Goal: Task Accomplishment & Management: Manage account settings

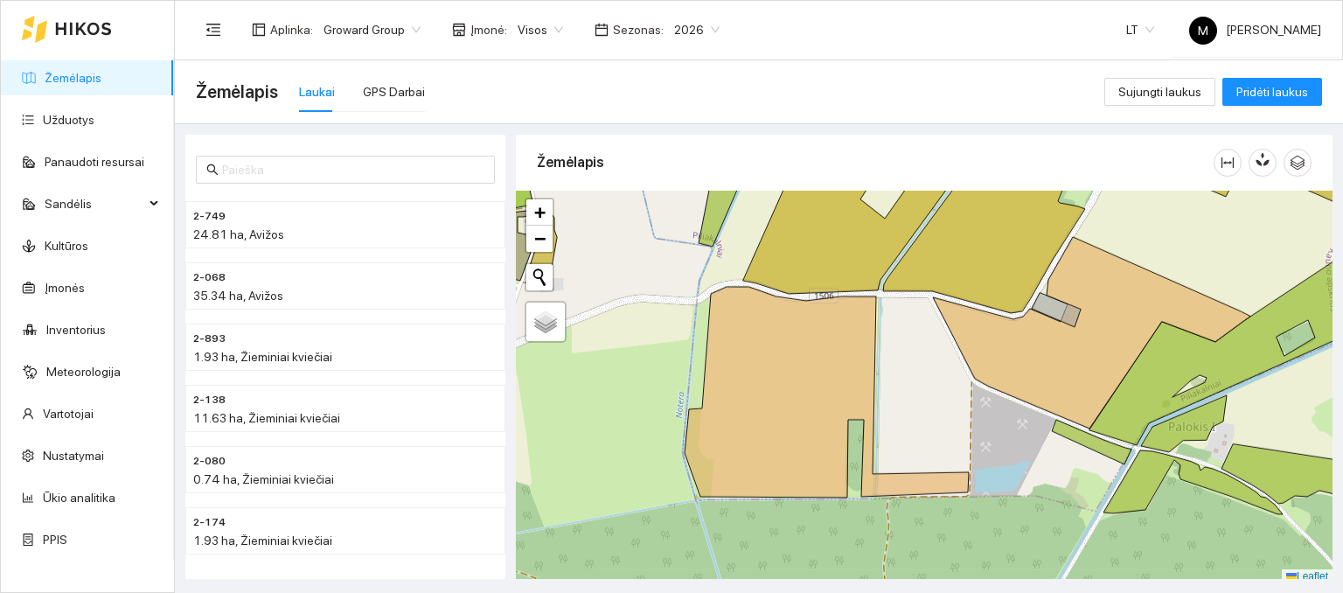
scroll to position [4, 0]
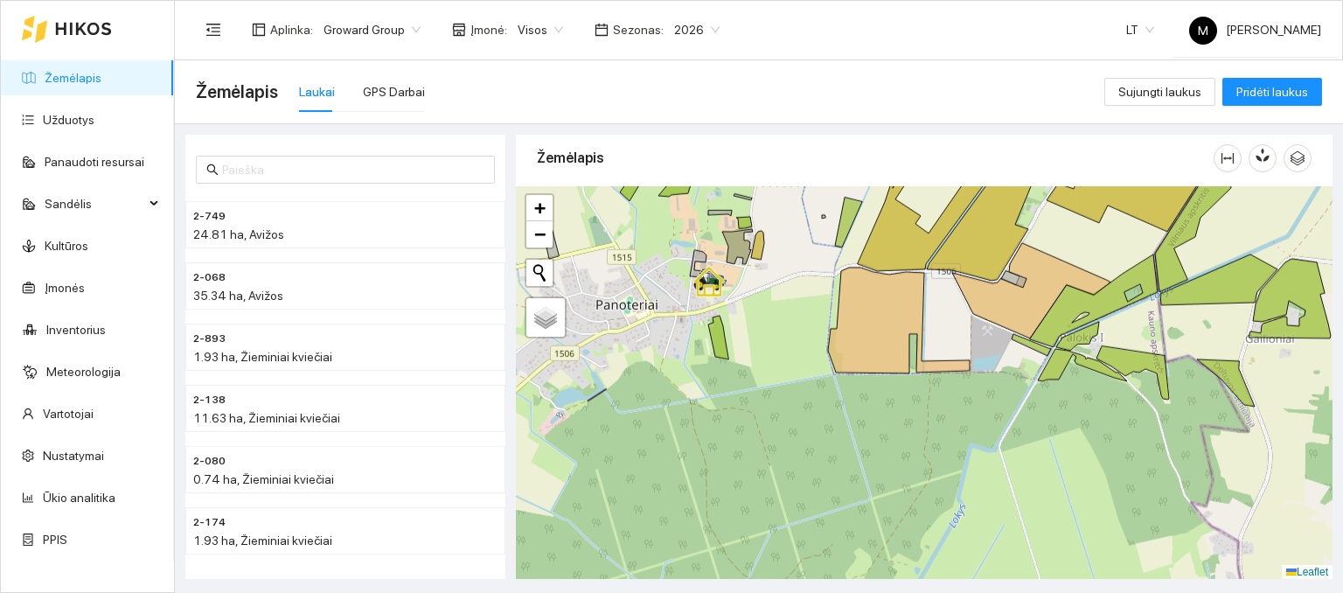
drag, startPoint x: 894, startPoint y: 501, endPoint x: 923, endPoint y: 467, distance: 44.7
click at [923, 467] on div at bounding box center [924, 383] width 817 height 394
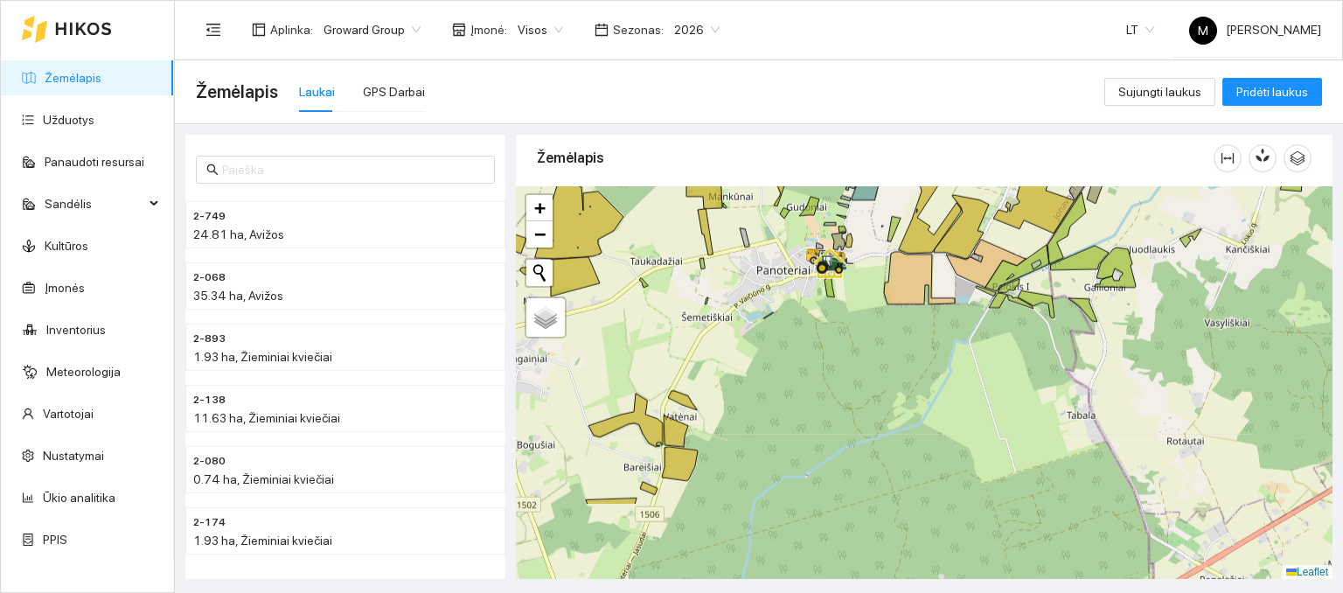
drag, startPoint x: 838, startPoint y: 470, endPoint x: 876, endPoint y: 354, distance: 121.4
click at [876, 354] on div at bounding box center [924, 383] width 817 height 394
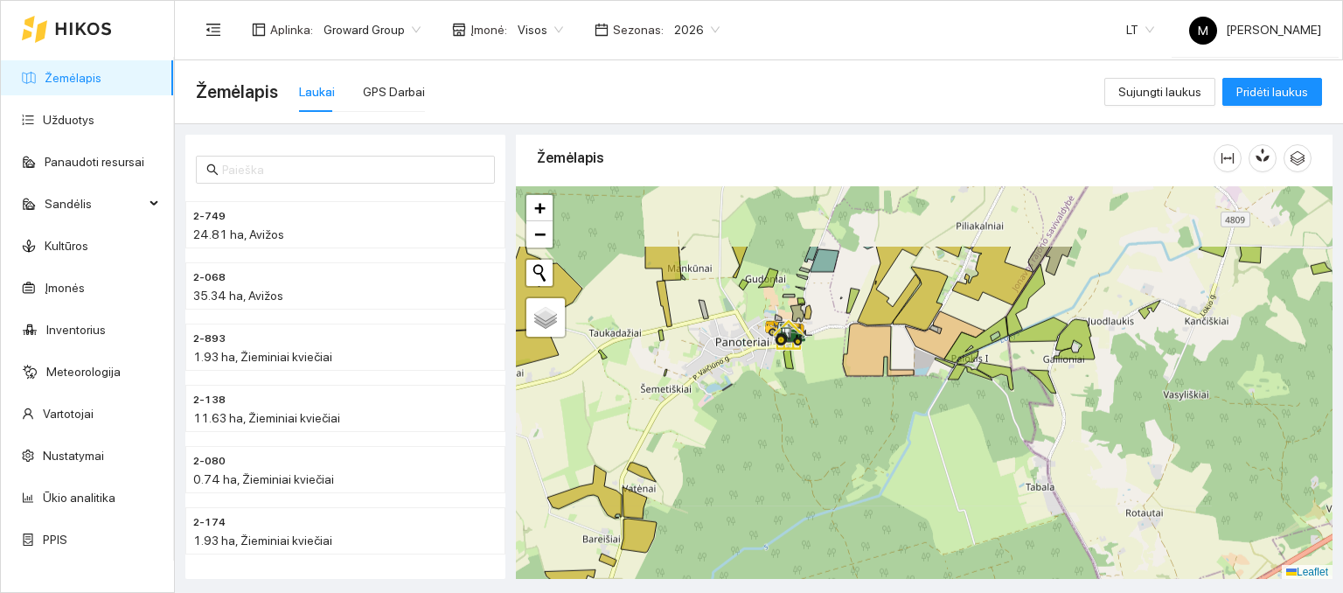
drag, startPoint x: 828, startPoint y: 314, endPoint x: 777, endPoint y: 414, distance: 112.3
click at [778, 414] on div at bounding box center [924, 383] width 817 height 394
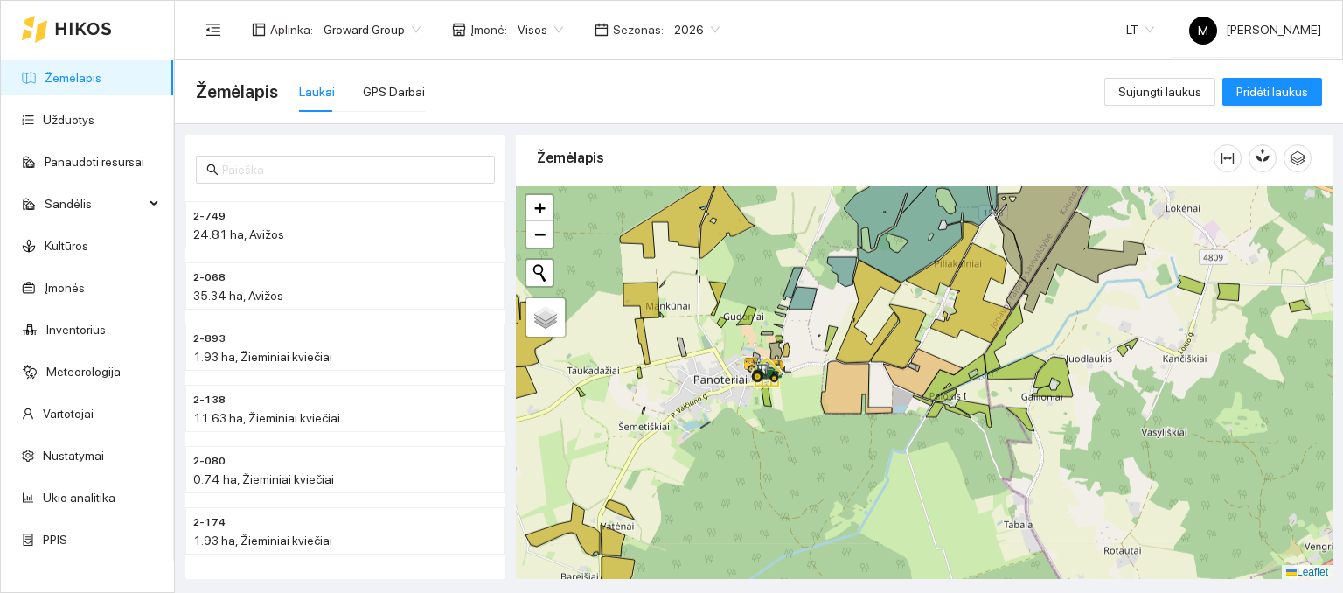
click at [808, 448] on div at bounding box center [924, 383] width 817 height 394
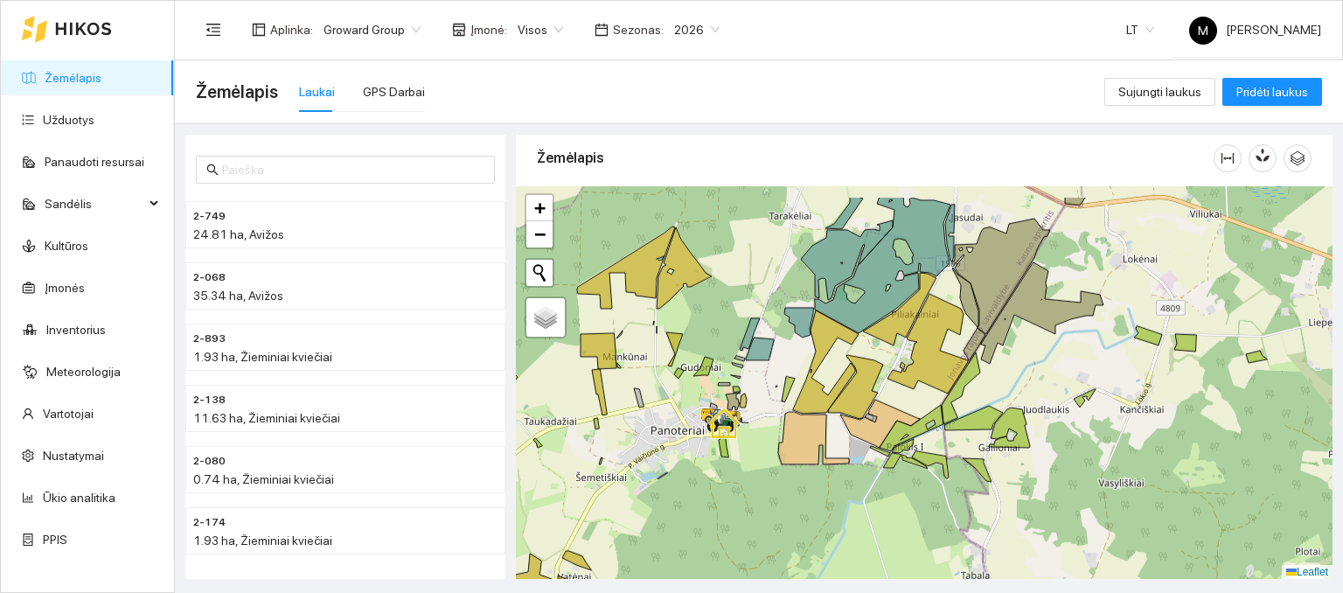
drag, startPoint x: 819, startPoint y: 458, endPoint x: 776, endPoint y: 509, distance: 66.4
click at [776, 509] on div at bounding box center [924, 383] width 817 height 394
click at [48, 97] on ul "Žemėlapis Užduotys Panaudoti resursai Sandėlis Kultūros Įmonės Inventorius Mete…" at bounding box center [87, 309] width 173 height 504
click at [66, 123] on link "Užduotys" at bounding box center [69, 120] width 52 height 14
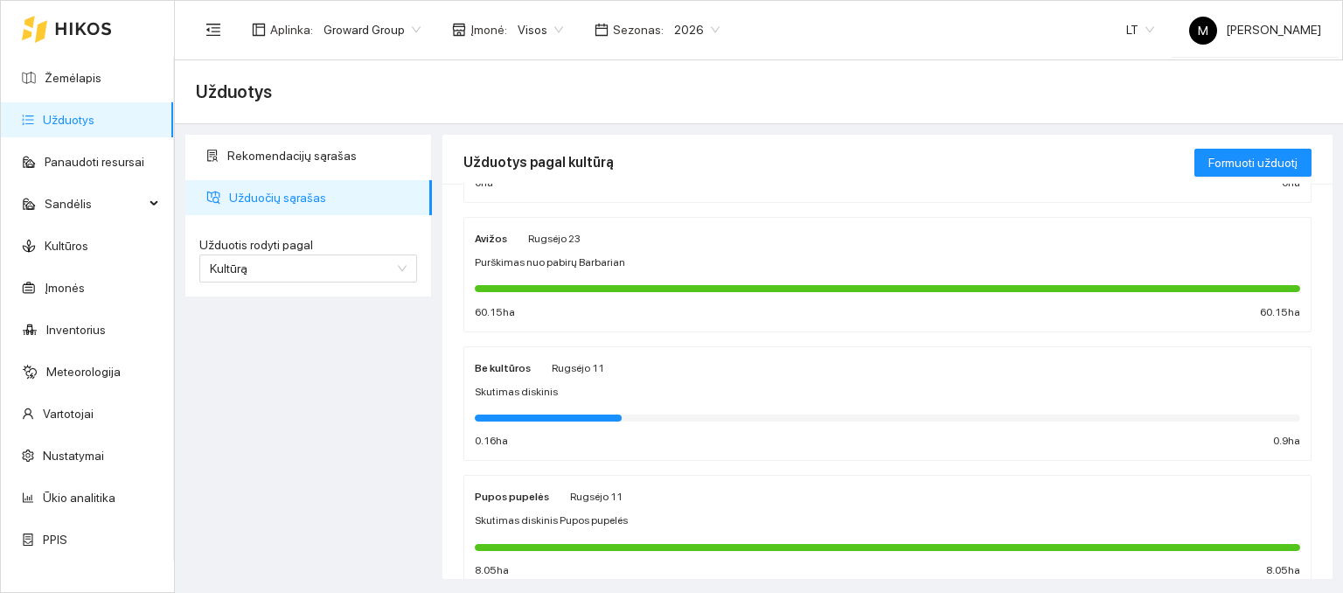
scroll to position [135, 0]
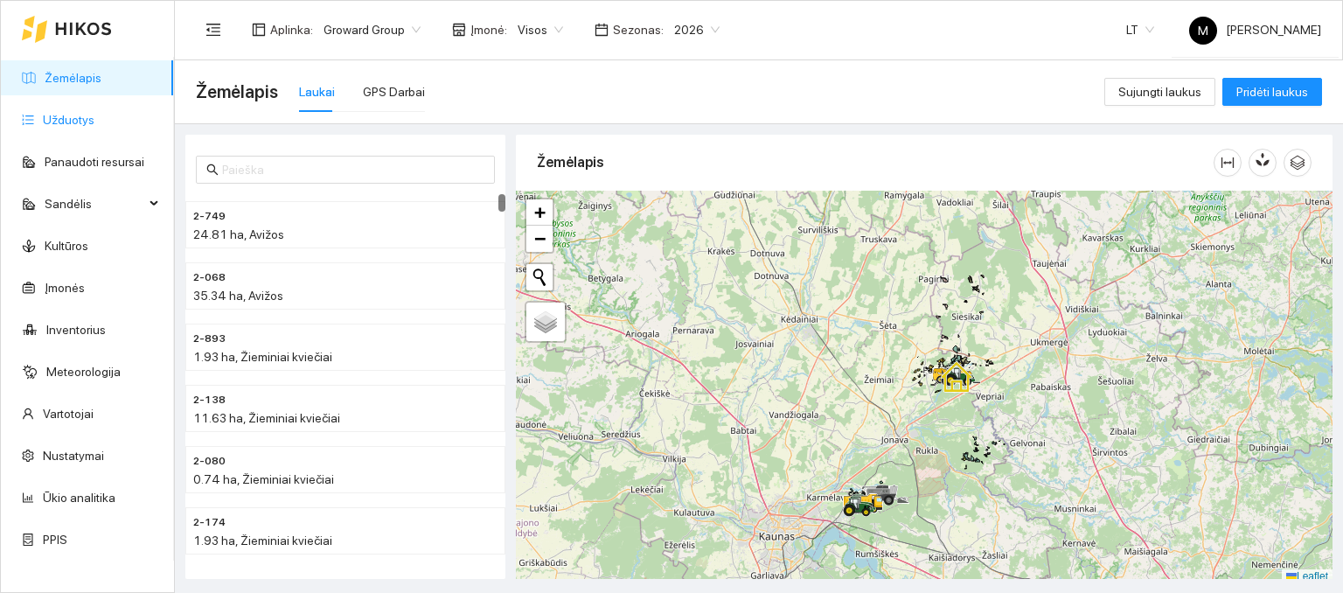
click at [87, 127] on link "Užduotys" at bounding box center [69, 120] width 52 height 14
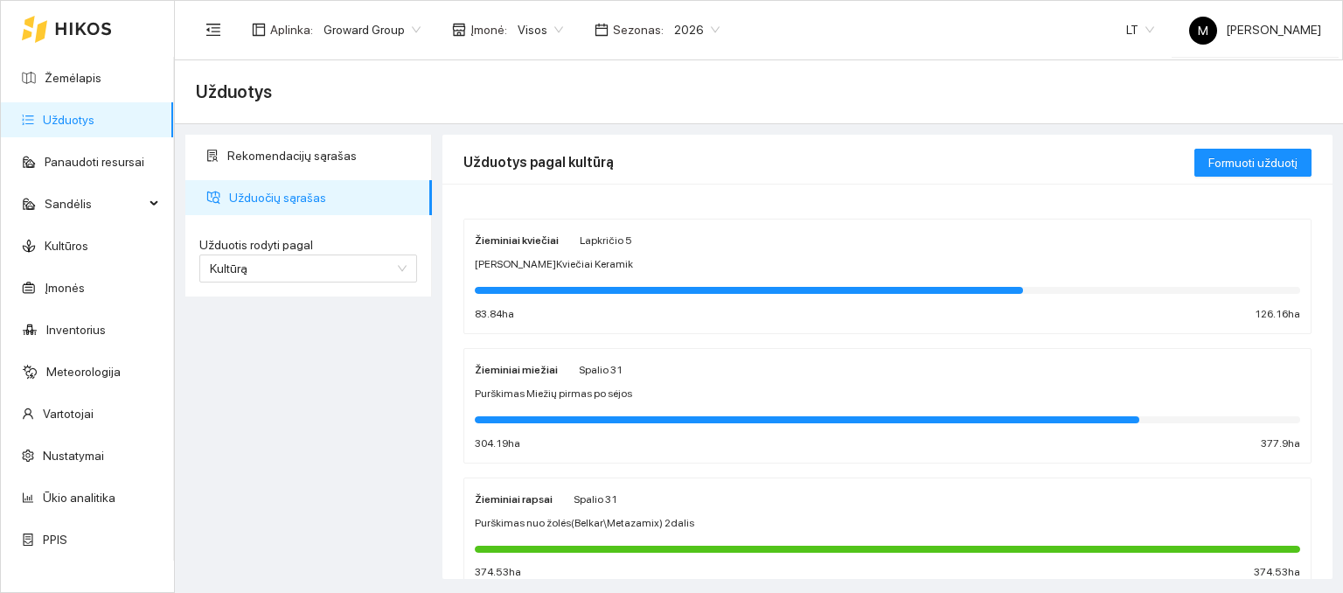
click at [550, 389] on span "Purškimas Miežių pirmas po sėjos" at bounding box center [553, 394] width 157 height 17
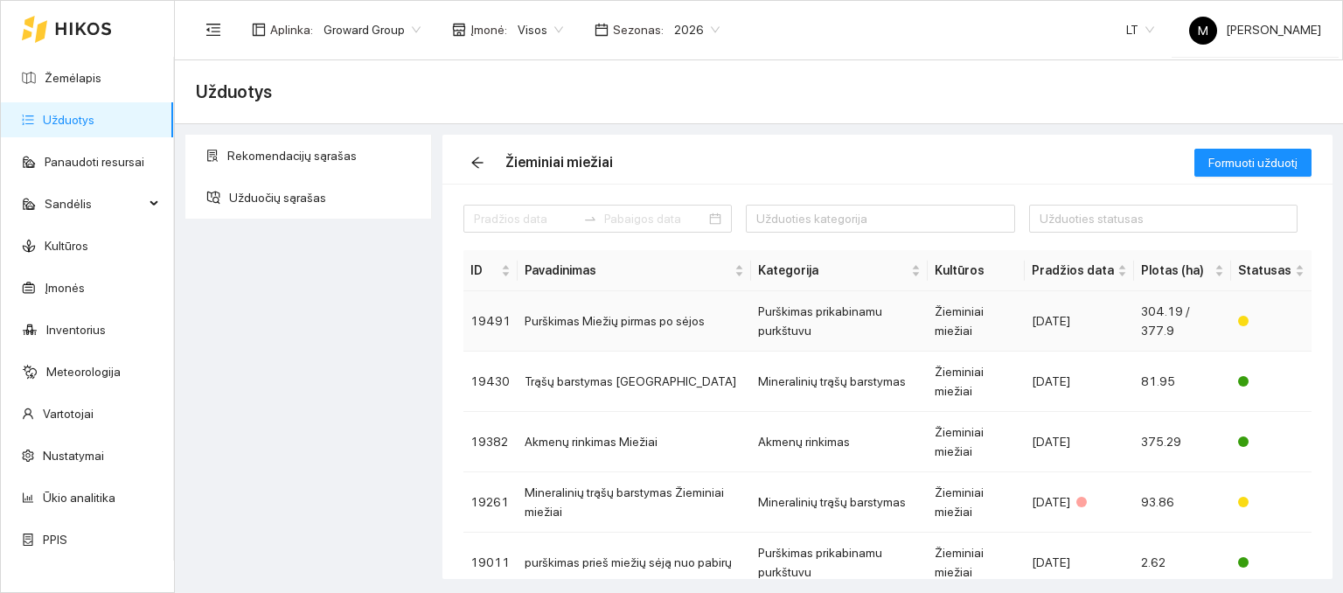
click at [662, 323] on td "Purškimas Miežių pirmas po sėjos" at bounding box center [635, 321] width 234 height 60
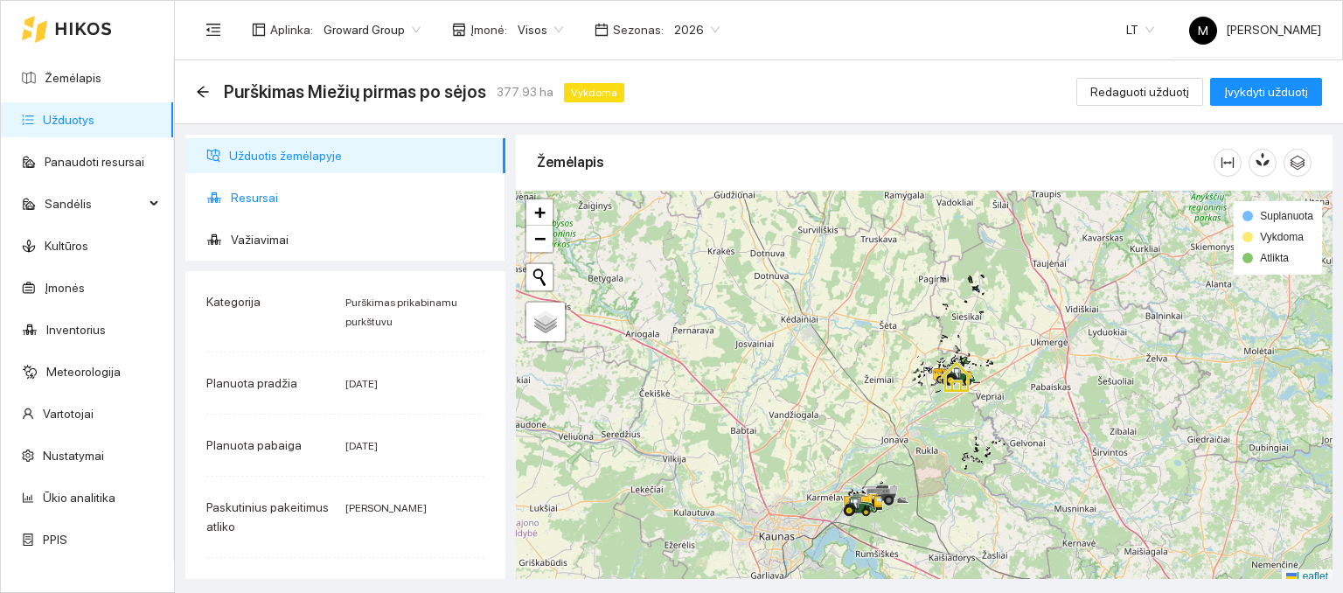
click at [234, 202] on span "Resursai" at bounding box center [361, 197] width 261 height 35
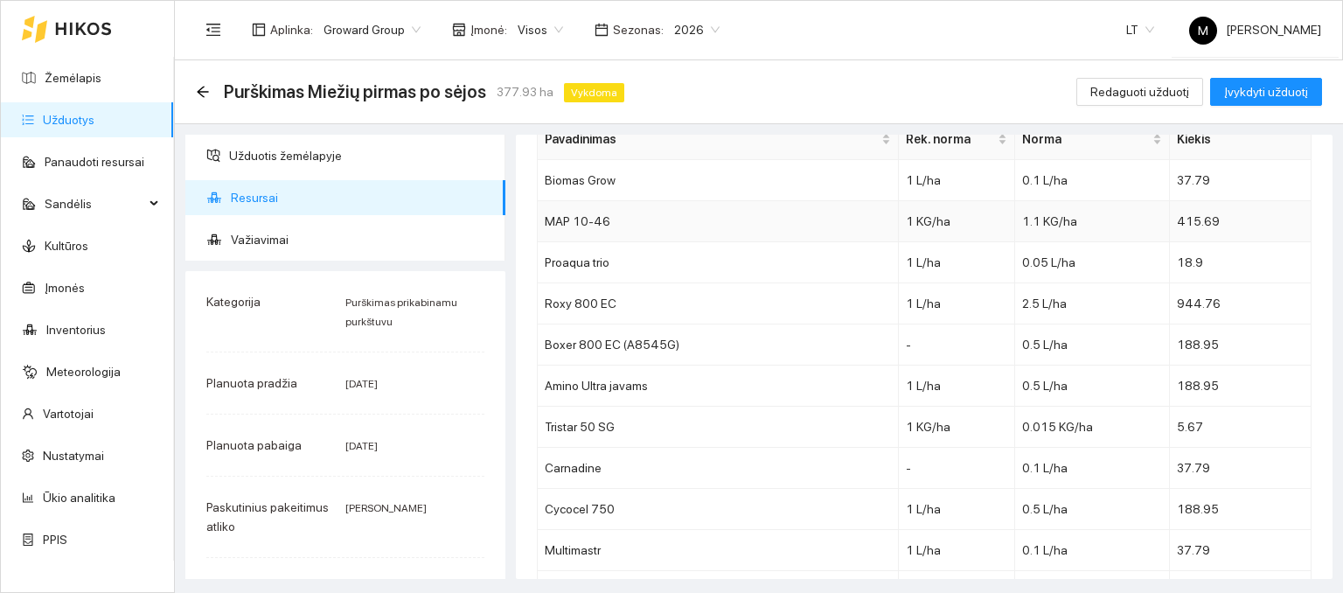
scroll to position [139, 0]
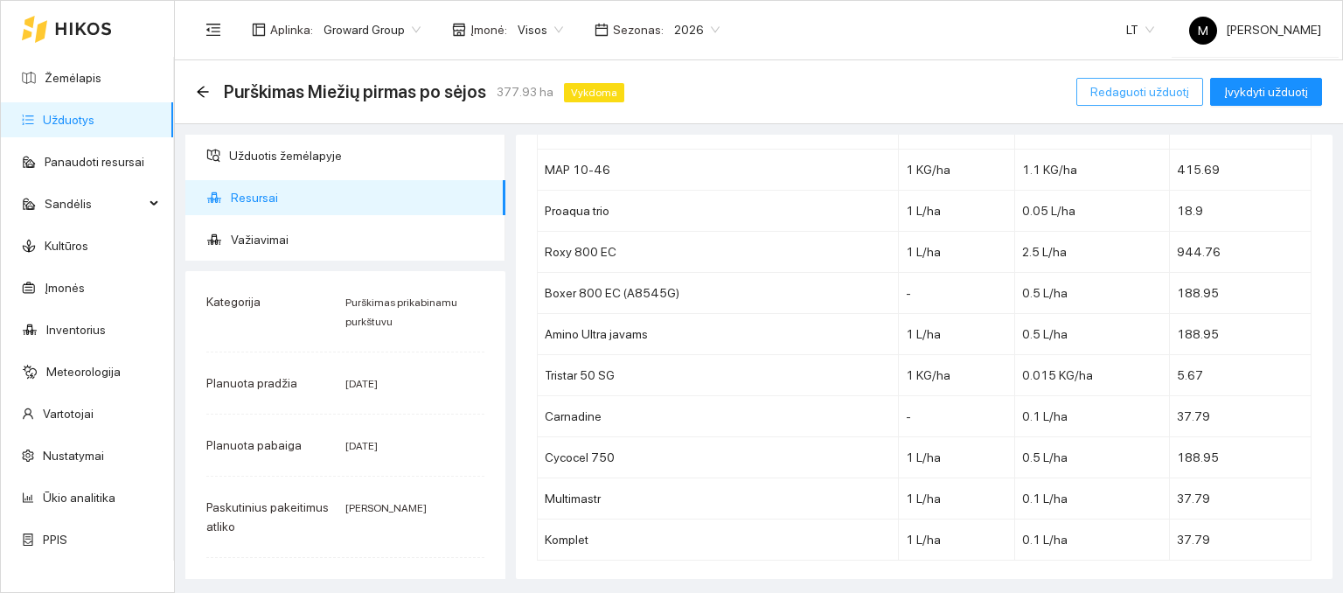
click at [1141, 88] on span "Redaguoti užduotį" at bounding box center [1140, 91] width 99 height 19
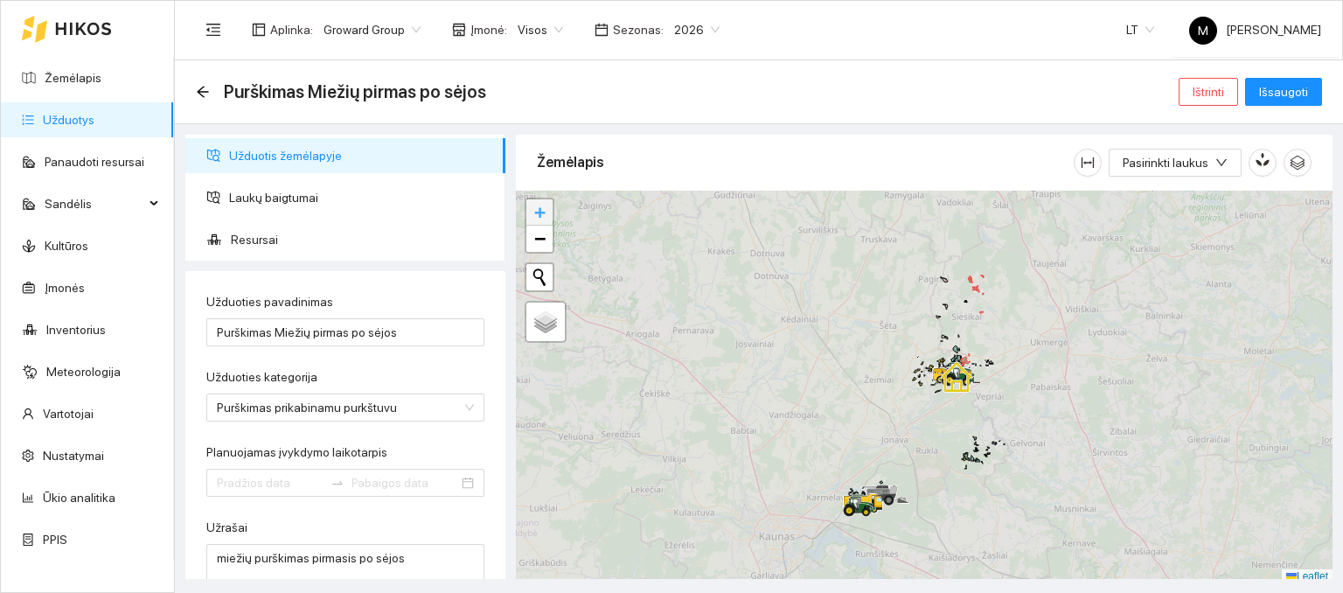
type input "[DATE]"
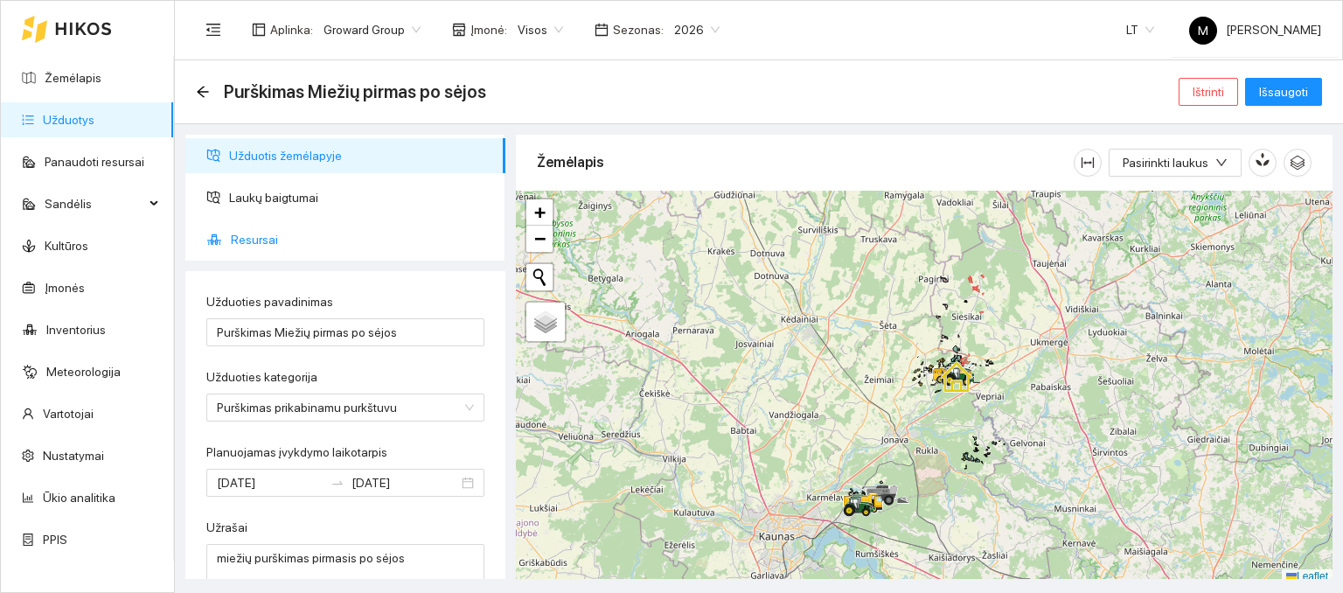
click at [254, 246] on span "Resursai" at bounding box center [361, 239] width 261 height 35
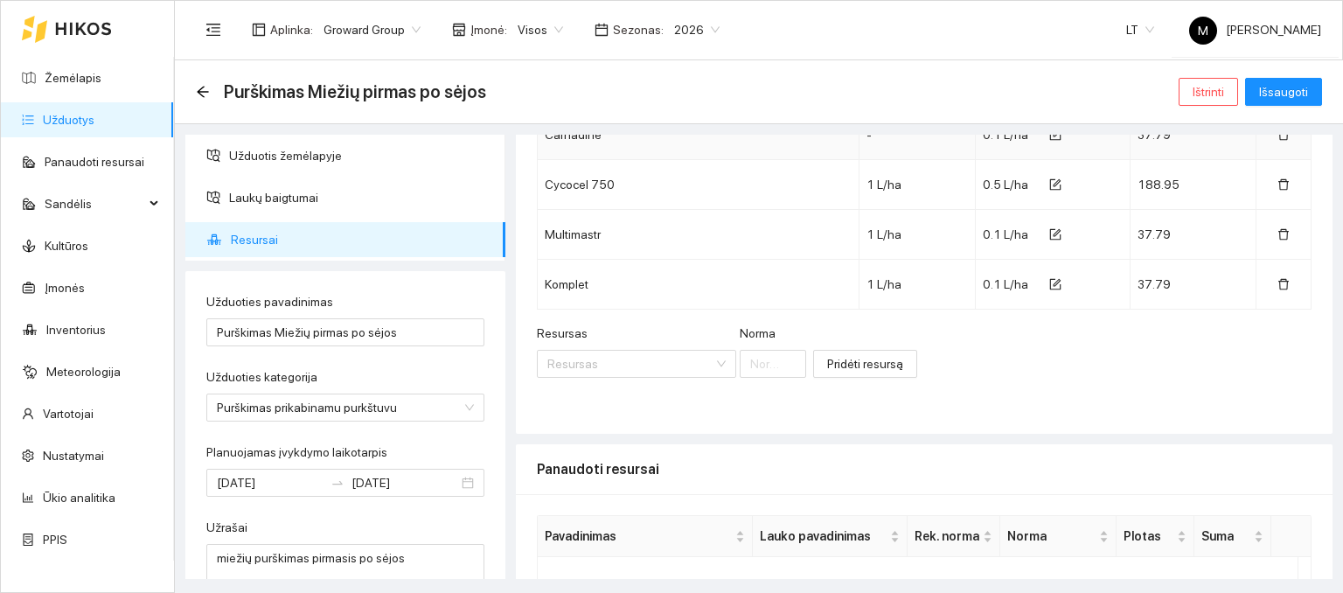
scroll to position [682, 0]
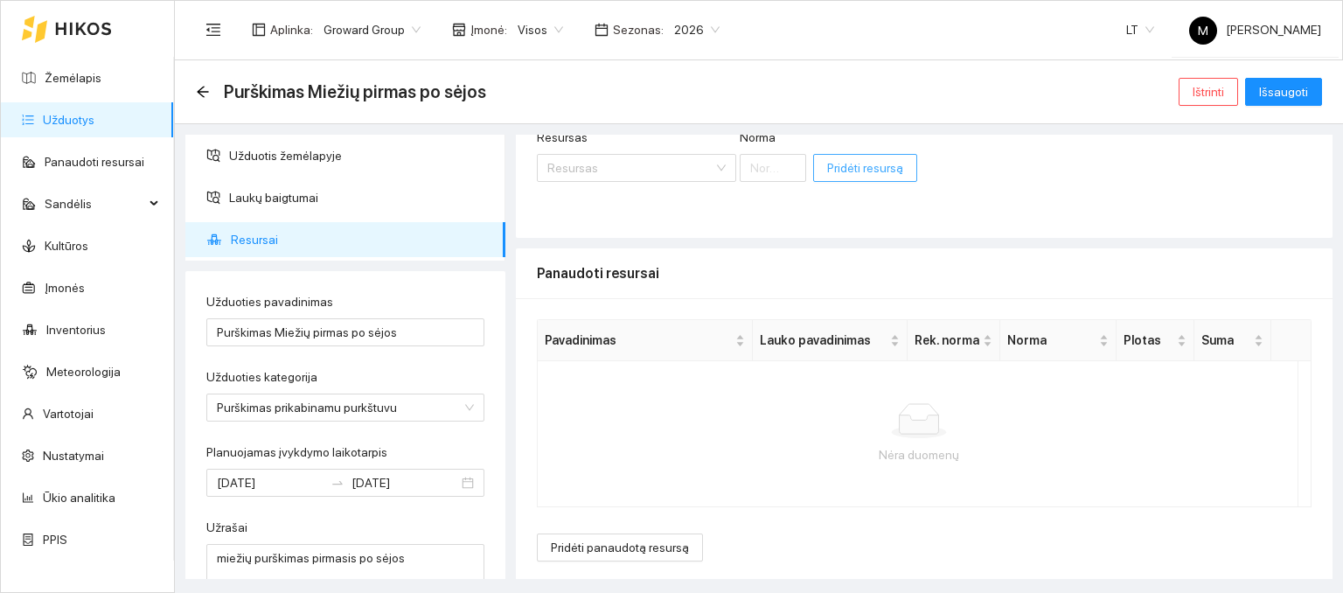
click at [827, 158] on span "Pridėti resursą" at bounding box center [865, 167] width 76 height 19
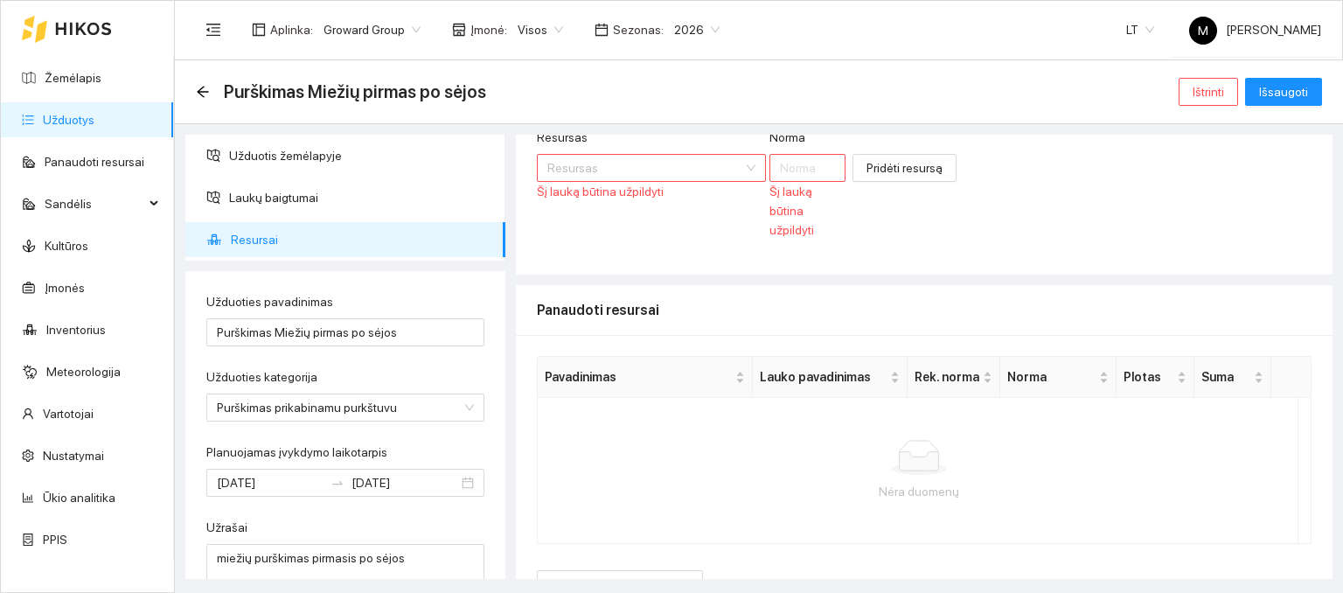
click at [659, 164] on input "Resursas" at bounding box center [646, 168] width 196 height 26
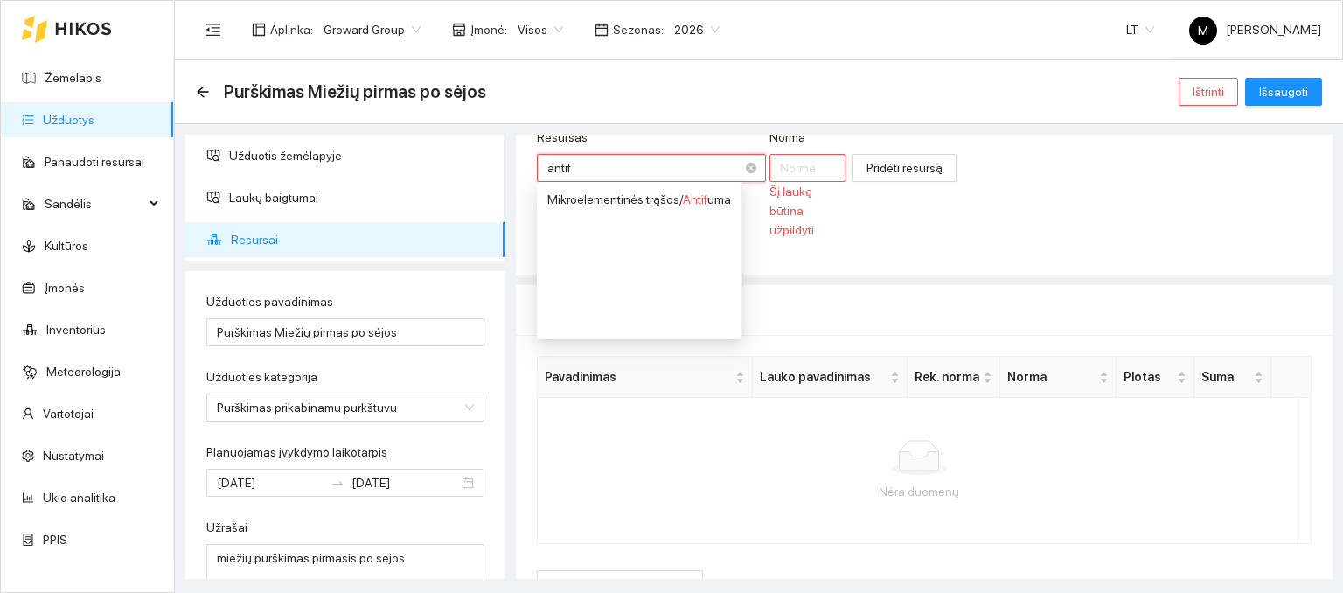
type input "antifu"
click at [652, 194] on div "Mikroelementinės trąšos / Antifu ma" at bounding box center [640, 199] width 184 height 19
type input "1"
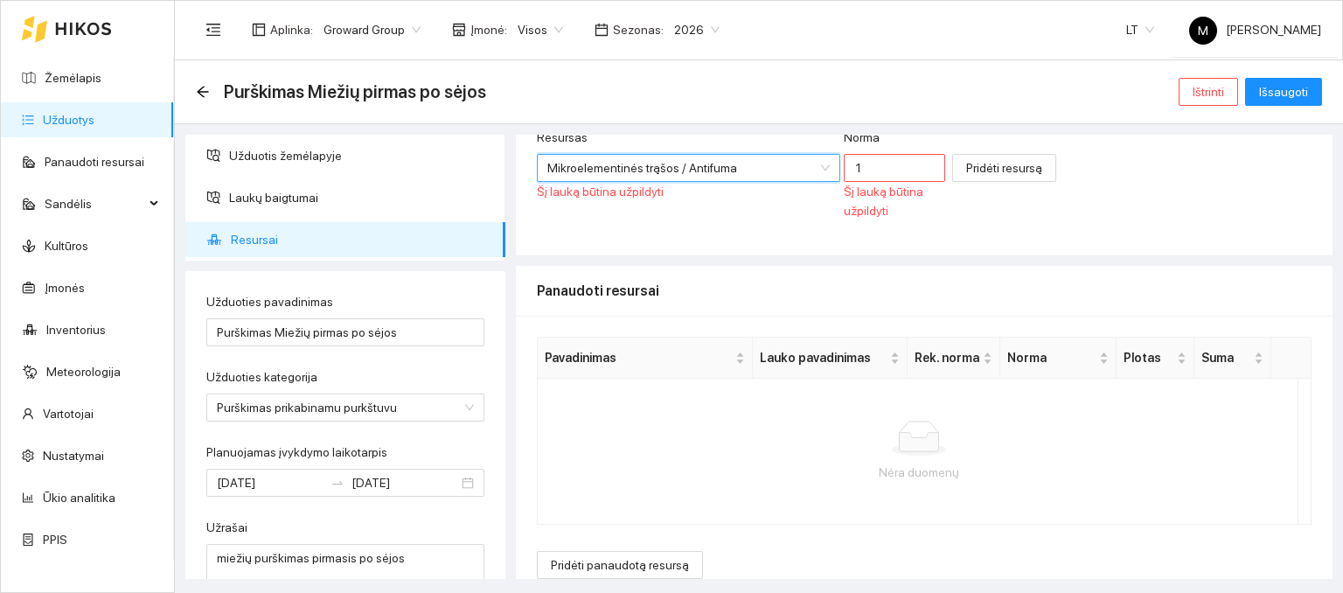
scroll to position [938, 0]
click at [844, 169] on input "1" at bounding box center [894, 168] width 101 height 28
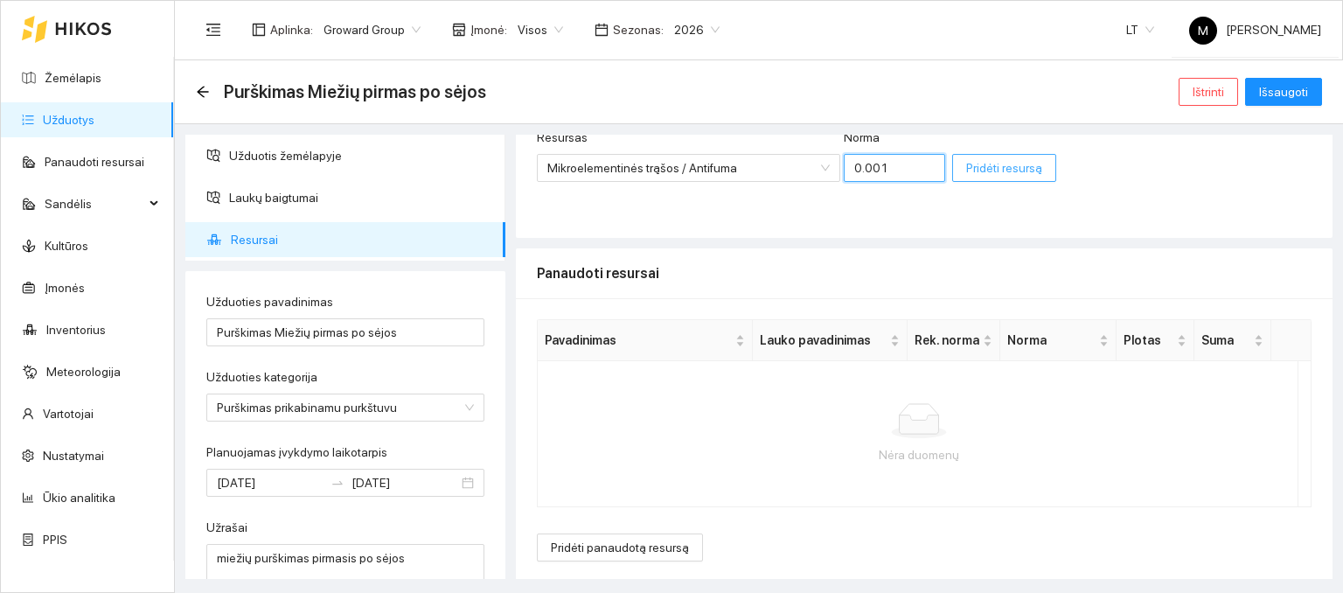
type input "0.001"
click at [958, 155] on button "Pridėti resursą" at bounding box center [1004, 168] width 104 height 28
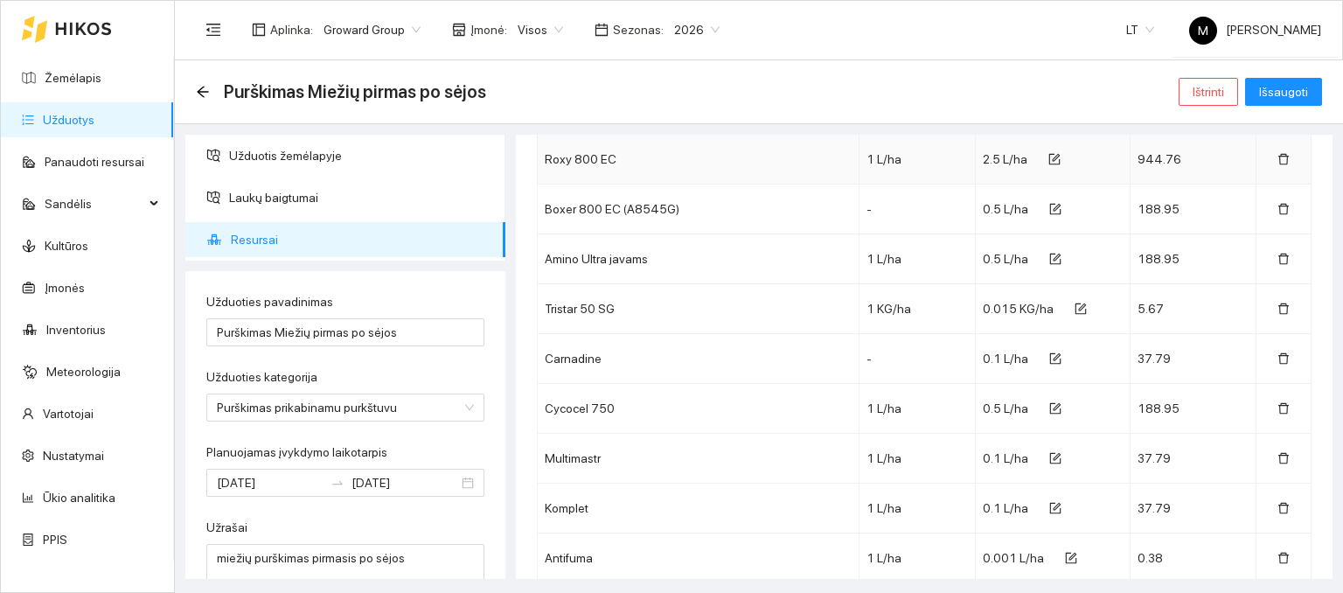
scroll to position [350, 0]
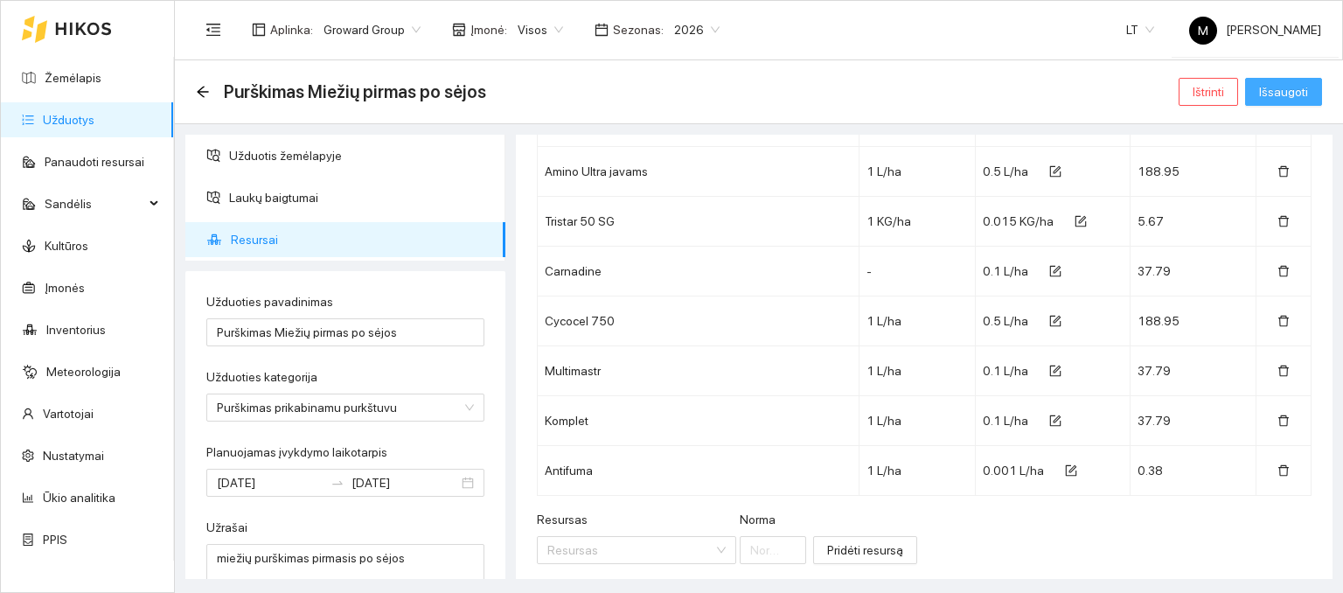
click at [1272, 83] on span "Išsaugoti" at bounding box center [1283, 91] width 49 height 19
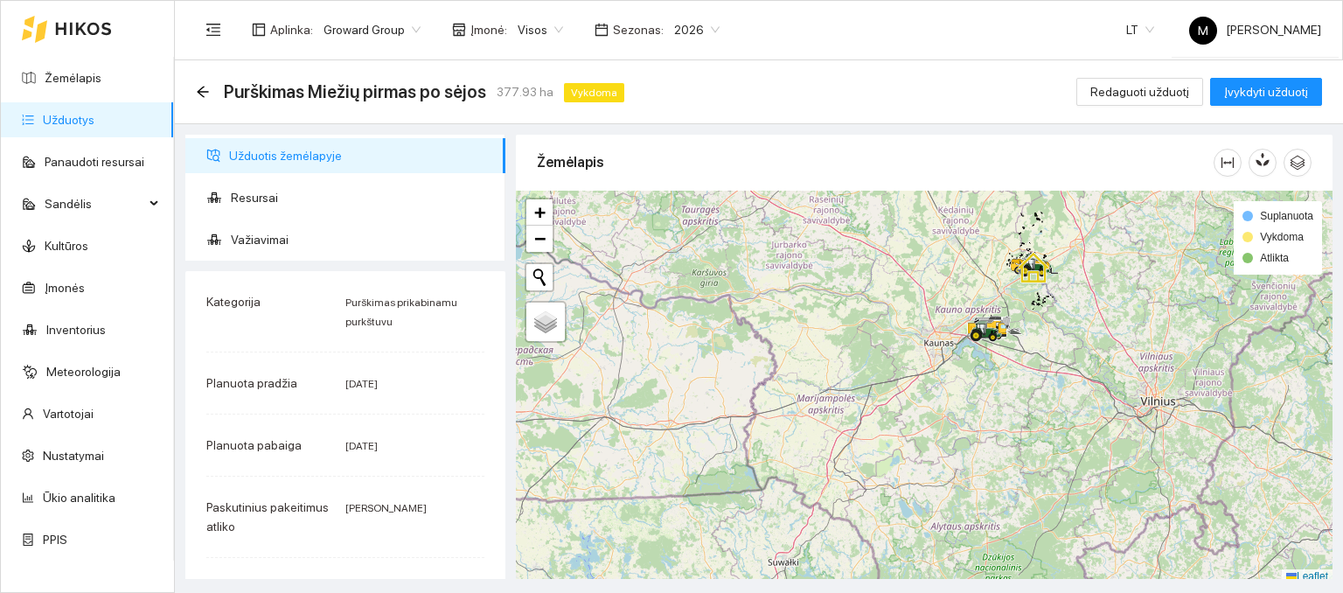
click at [90, 113] on link "Užduotys" at bounding box center [69, 120] width 52 height 14
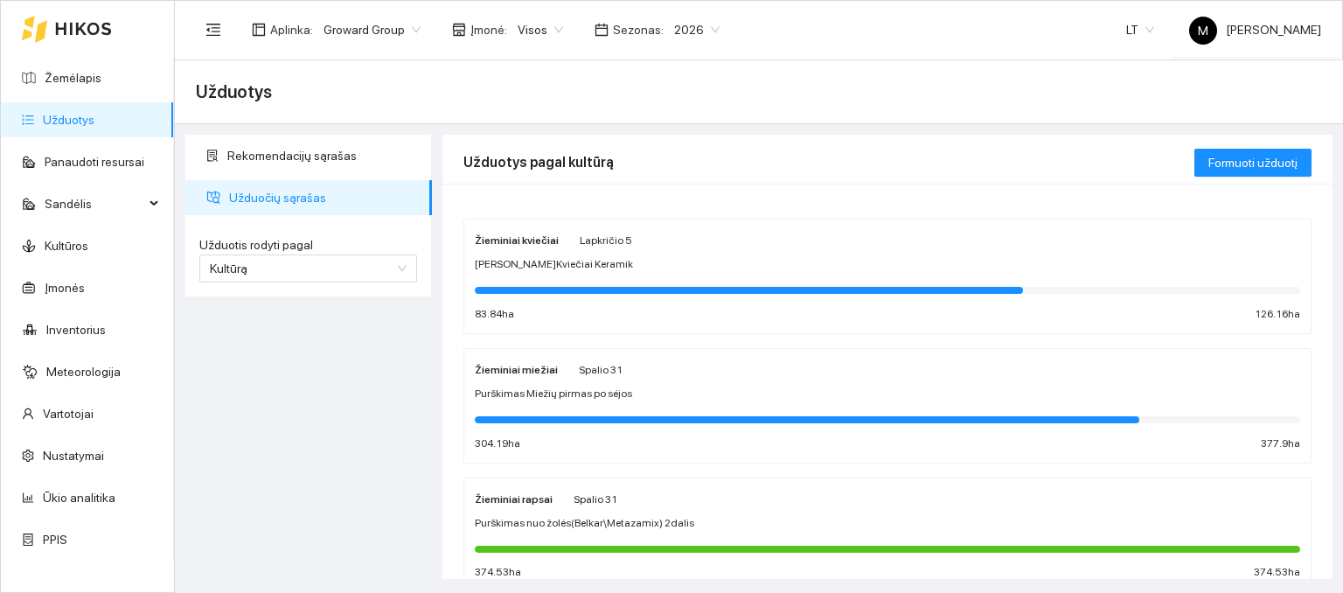
click at [598, 267] on div "[PERSON_NAME]Kviečiai Keramik" at bounding box center [888, 264] width 826 height 17
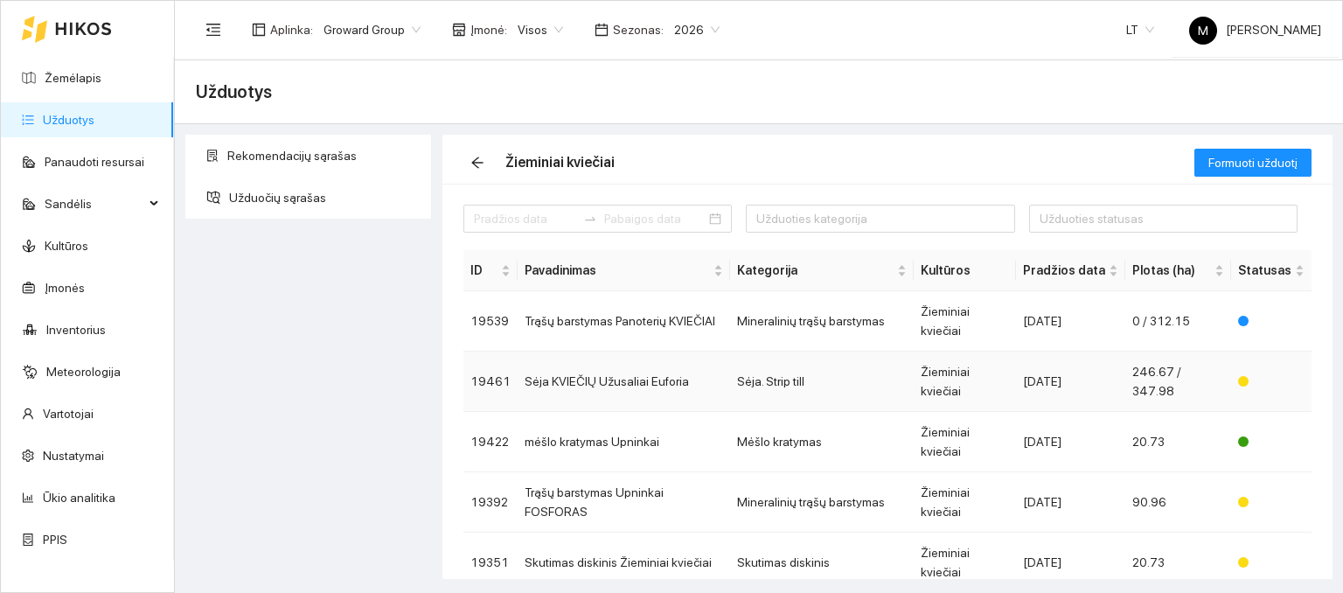
click at [595, 352] on td "Sėja KVIEČIŲ Užusaliai Euforia" at bounding box center [624, 382] width 213 height 60
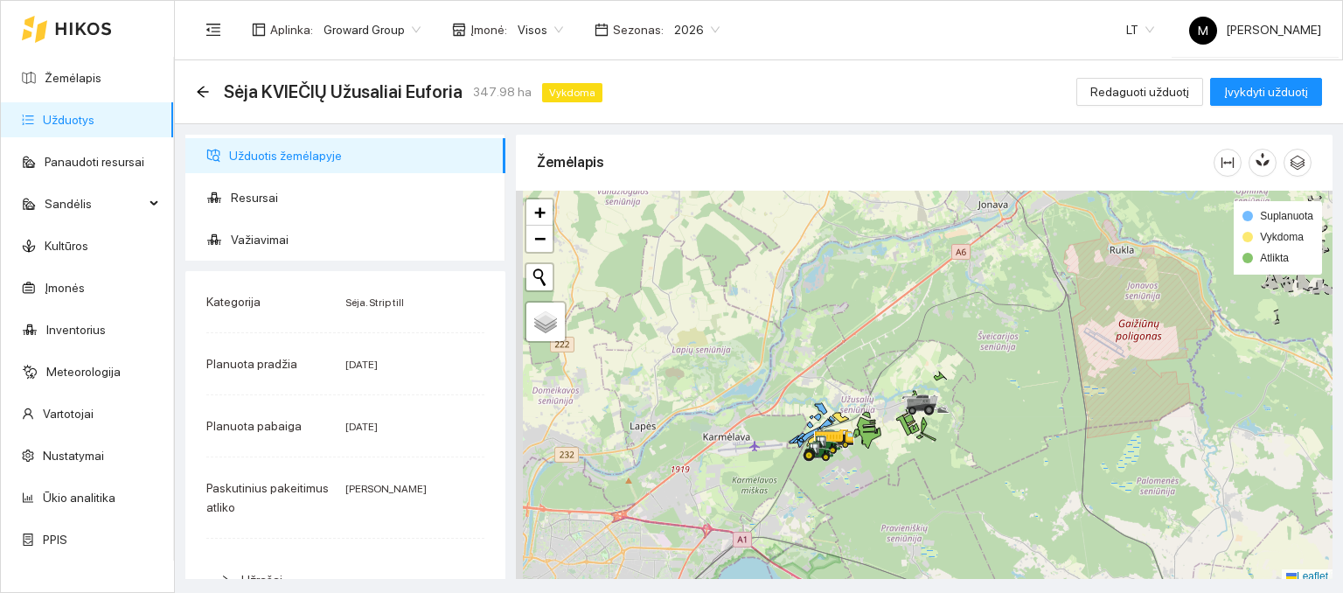
scroll to position [4, 0]
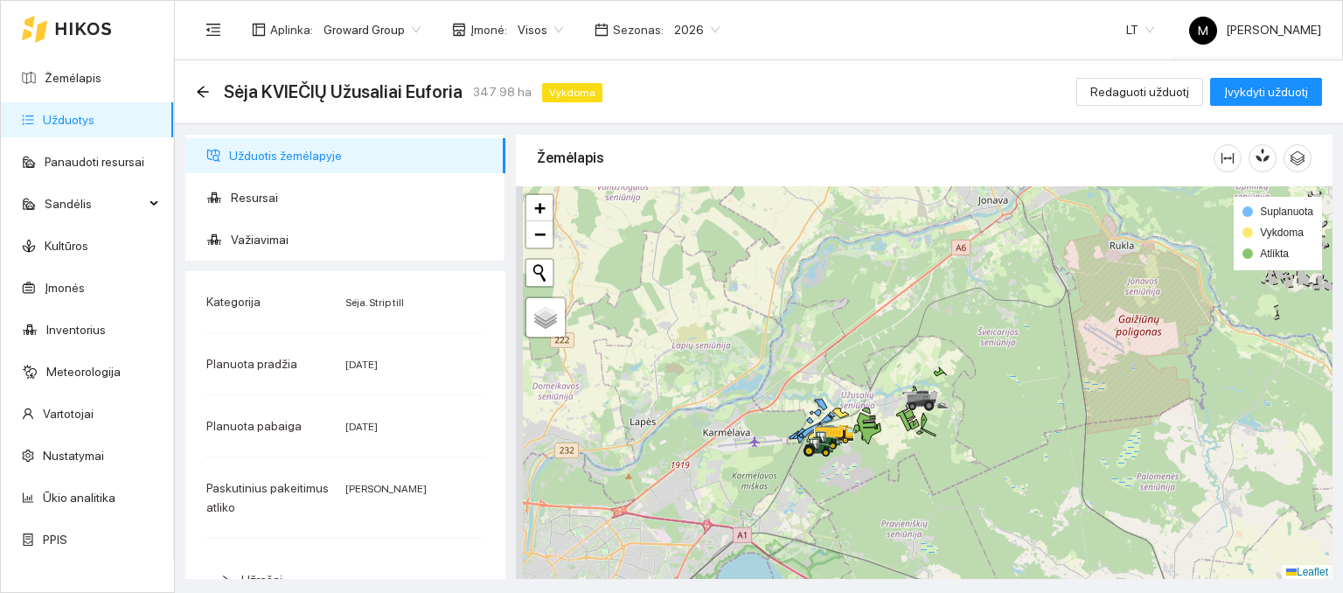
drag, startPoint x: 853, startPoint y: 458, endPoint x: 856, endPoint y: 447, distance: 11.9
click at [856, 447] on div at bounding box center [924, 383] width 817 height 394
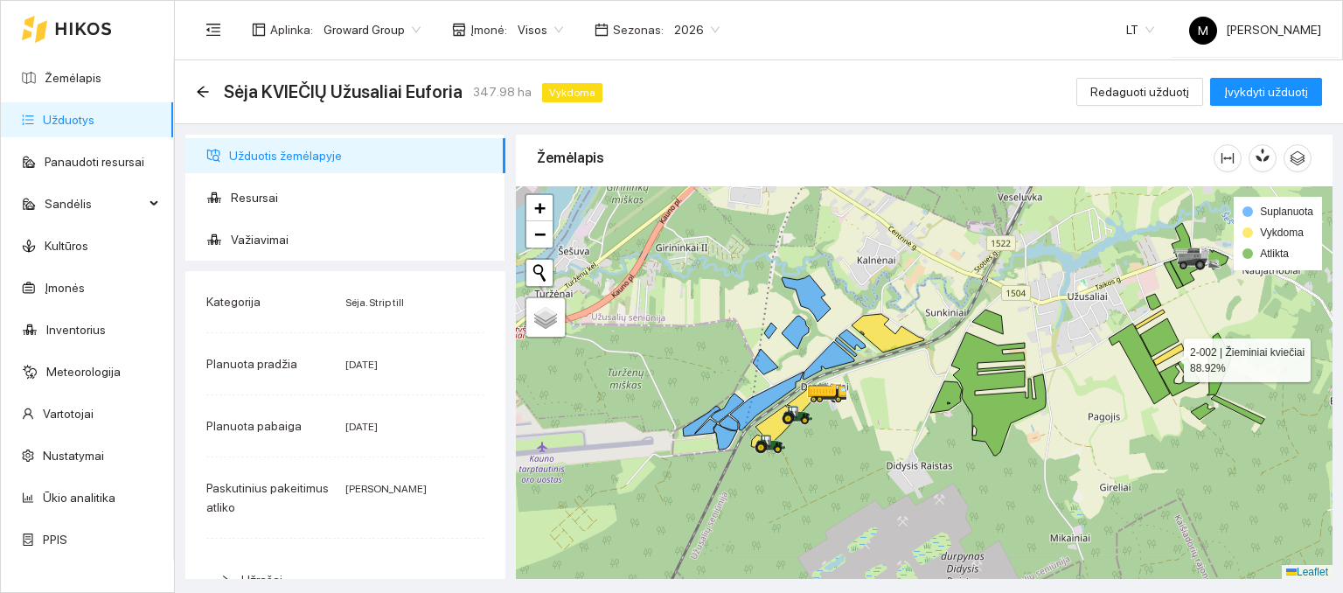
click at [1169, 355] on icon at bounding box center [1169, 355] width 31 height 22
click at [1120, 89] on span "Redaguoti užduotį" at bounding box center [1140, 91] width 99 height 19
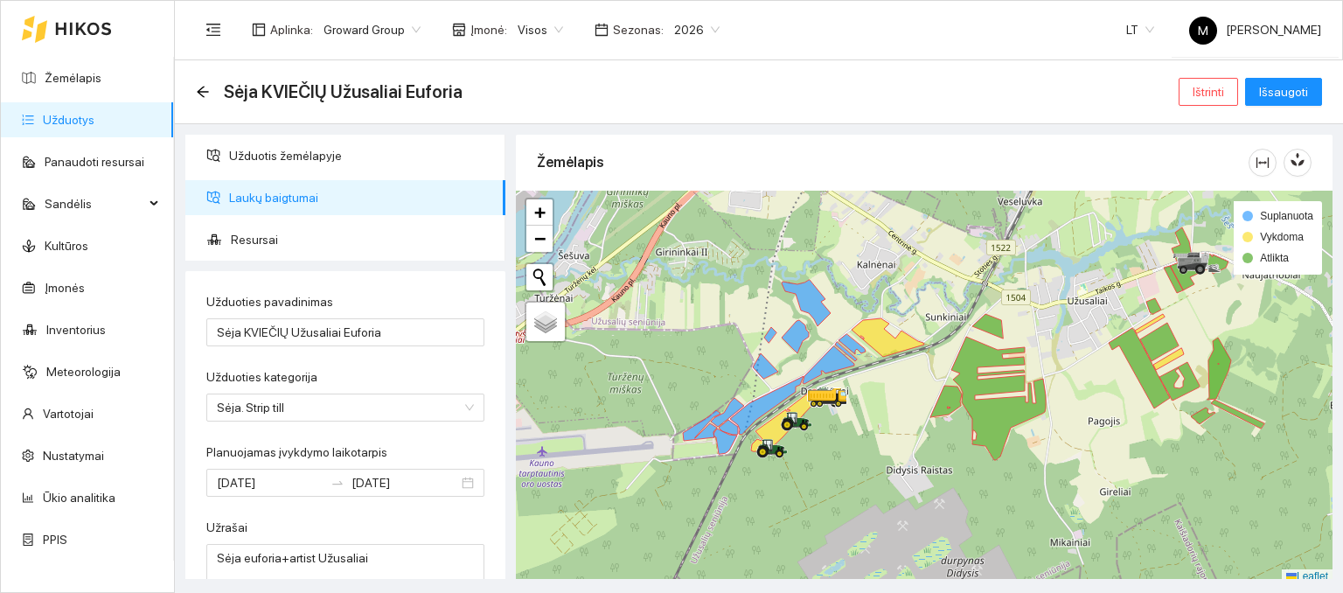
scroll to position [4, 0]
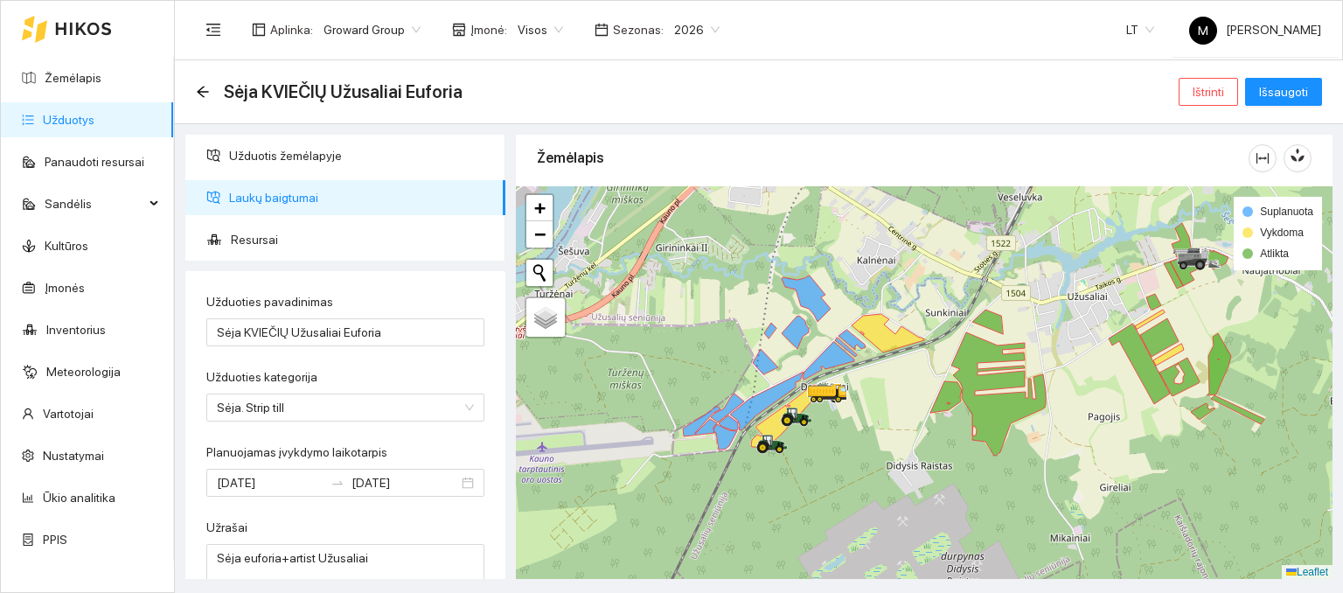
click at [1165, 369] on div at bounding box center [924, 383] width 817 height 394
click at [1165, 354] on icon at bounding box center [1169, 355] width 31 height 22
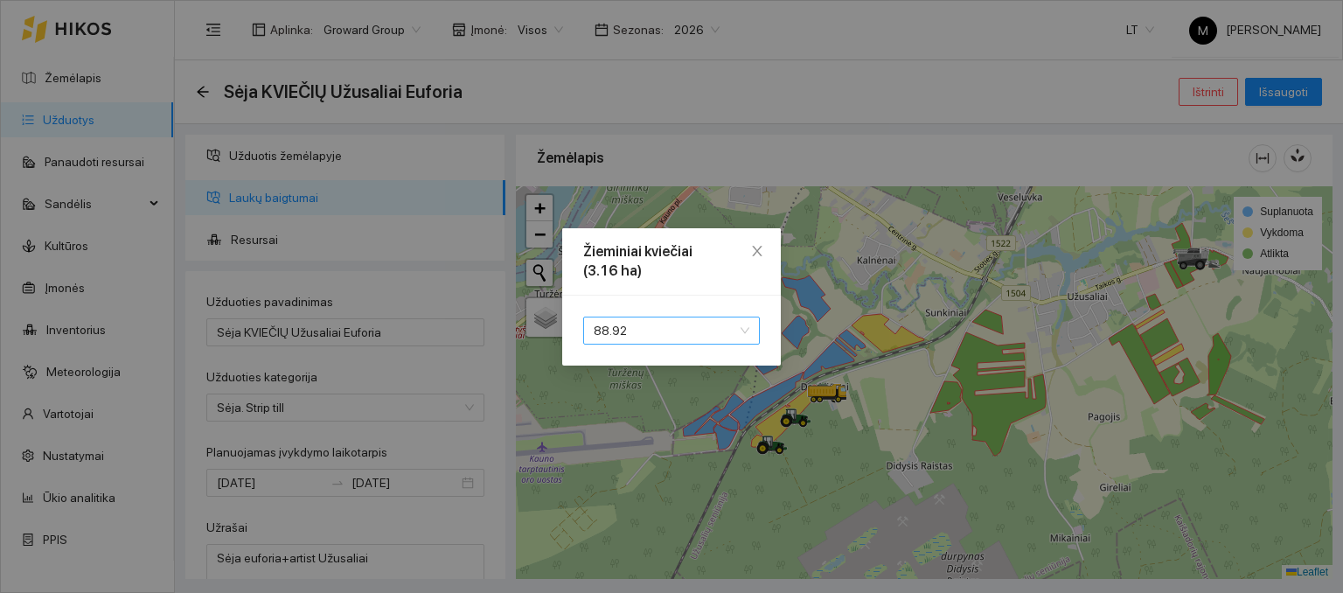
click at [683, 337] on span "88.92" at bounding box center [672, 330] width 156 height 26
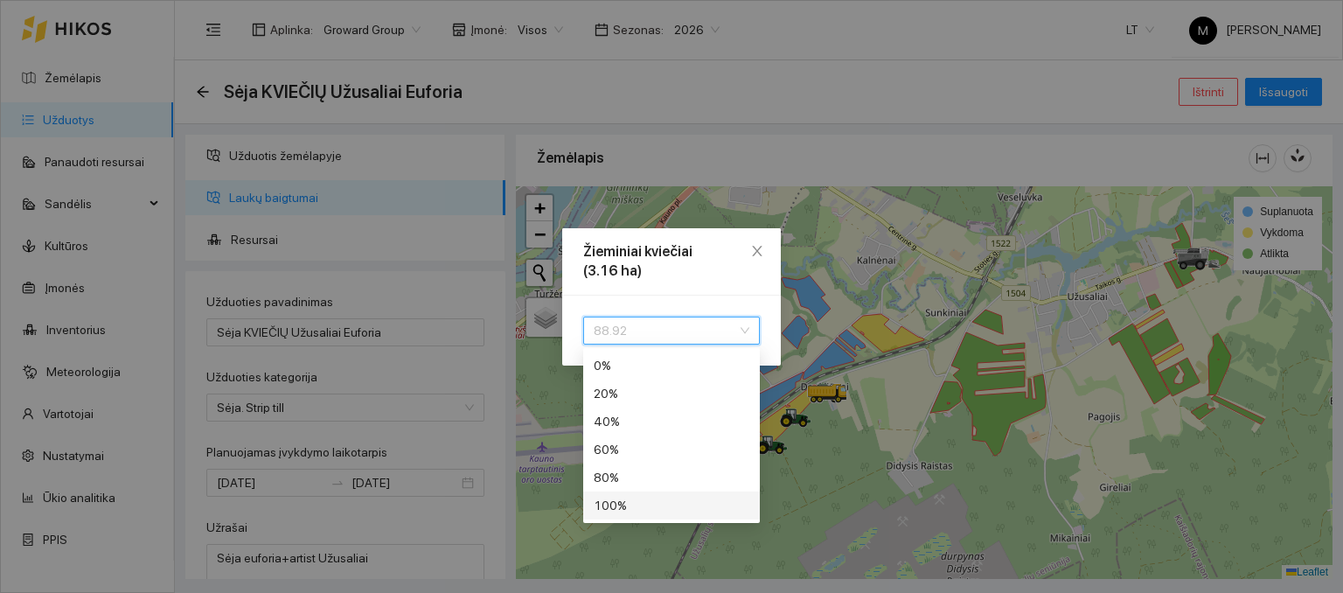
click at [648, 505] on div "100 %" at bounding box center [672, 505] width 156 height 19
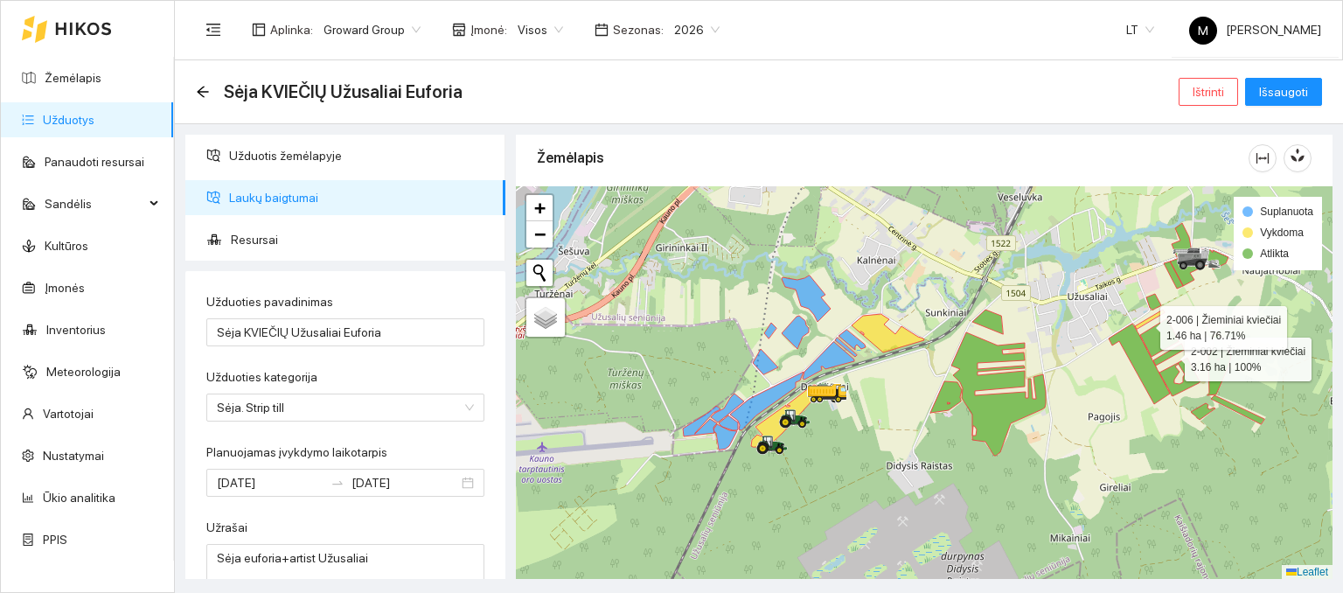
click at [1145, 323] on icon at bounding box center [1150, 319] width 30 height 19
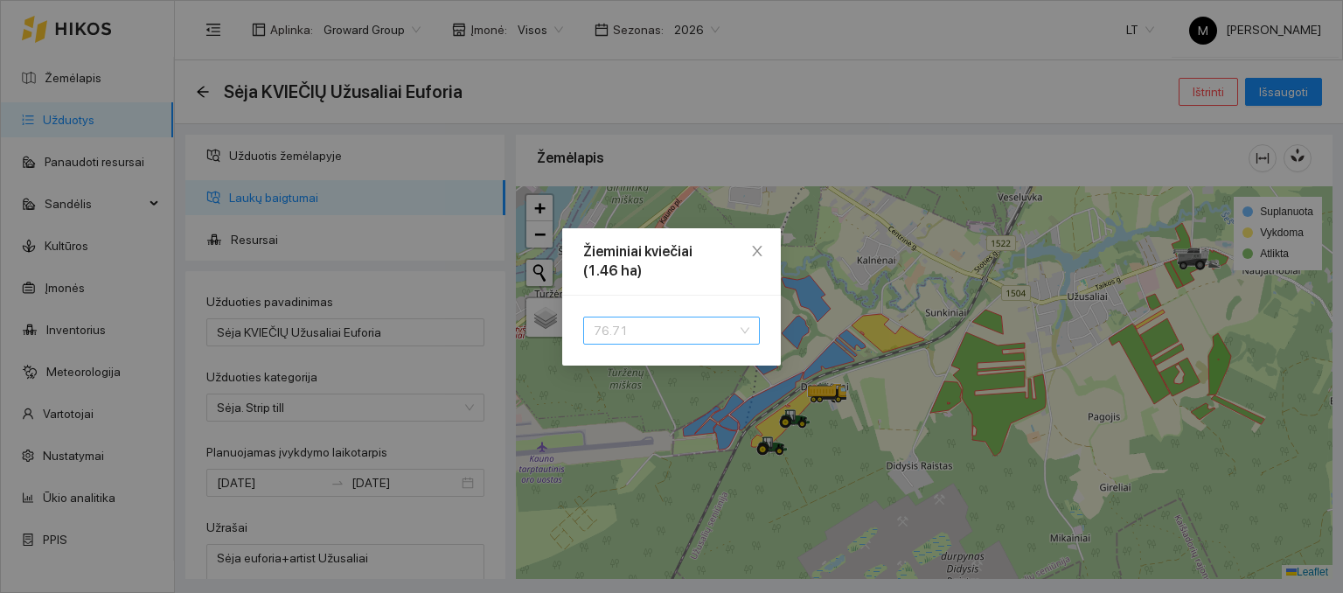
click at [704, 326] on span "76.71" at bounding box center [672, 330] width 156 height 26
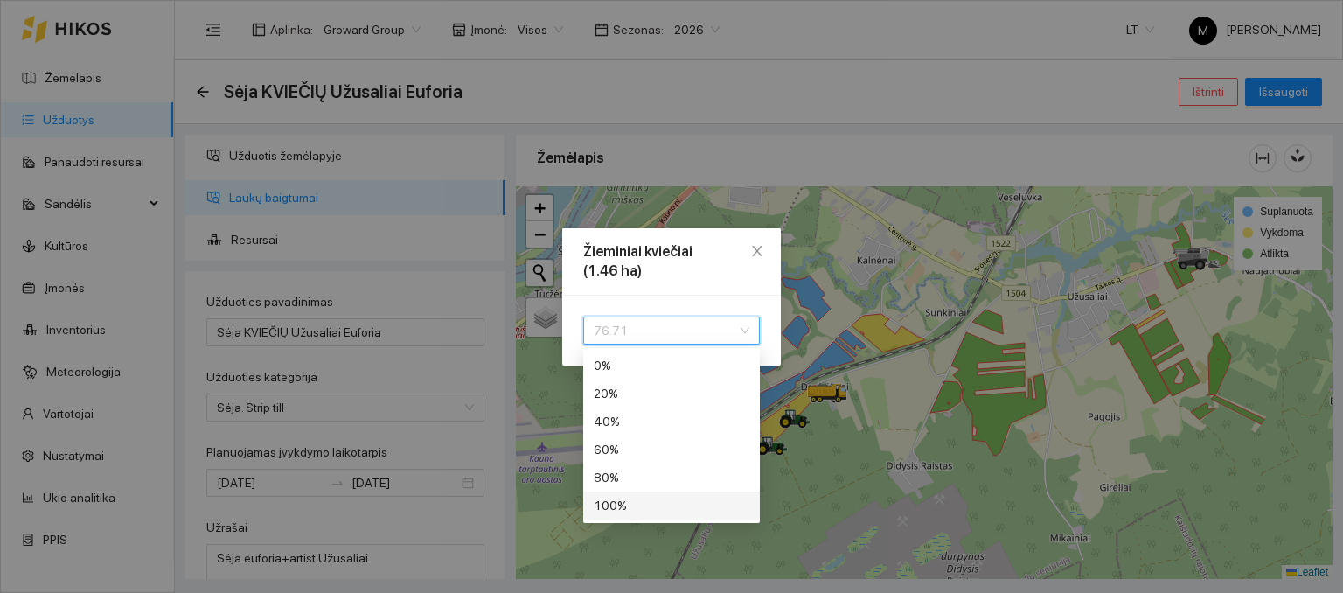
click at [648, 502] on div "100 %" at bounding box center [672, 505] width 156 height 19
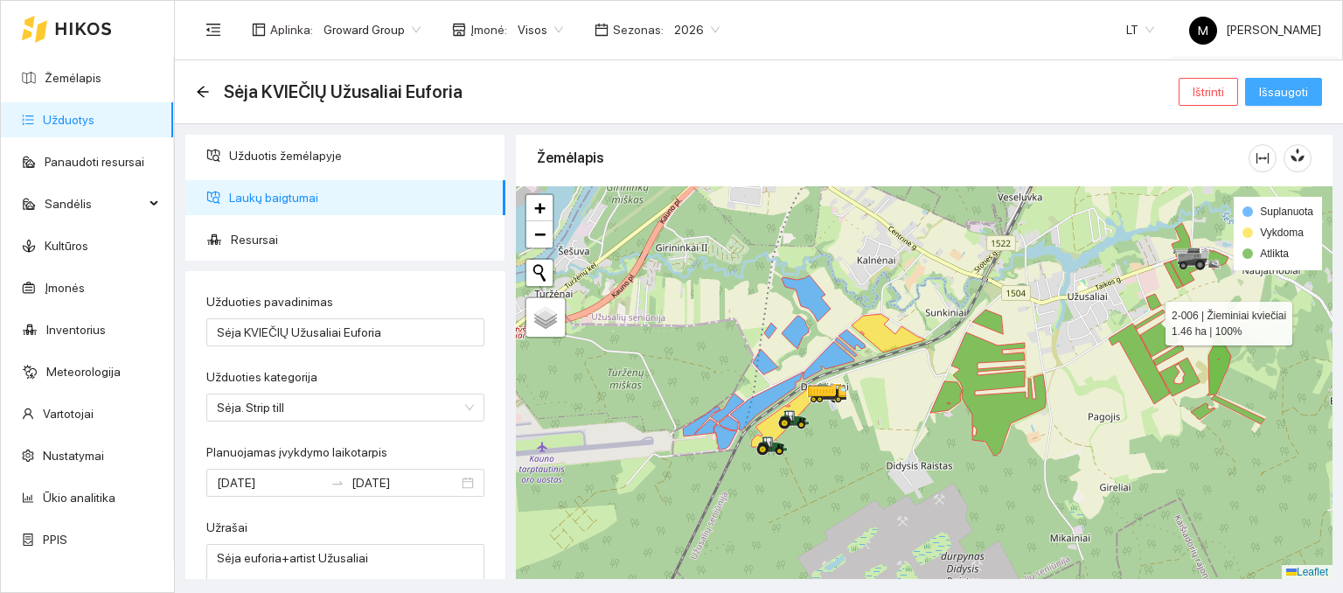
click at [1282, 98] on span "Išsaugoti" at bounding box center [1283, 91] width 49 height 19
